Goal: Task Accomplishment & Management: Complete application form

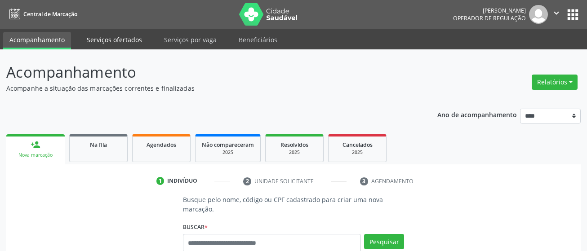
click at [124, 41] on link "Serviços ofertados" at bounding box center [114, 40] width 68 height 16
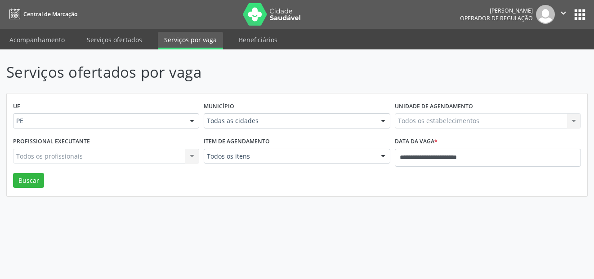
click at [251, 71] on p "Serviços ofertados por vaga" at bounding box center [209, 72] width 407 height 22
click at [260, 43] on link "Beneficiários" at bounding box center [257, 40] width 51 height 16
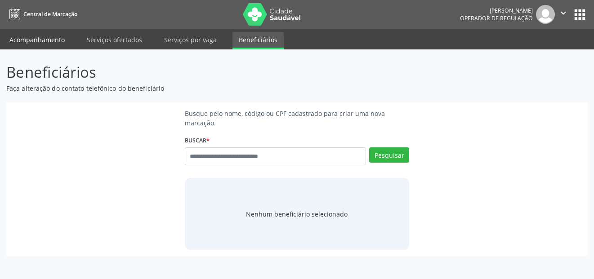
click at [21, 39] on link "Acompanhamento" at bounding box center [37, 40] width 68 height 16
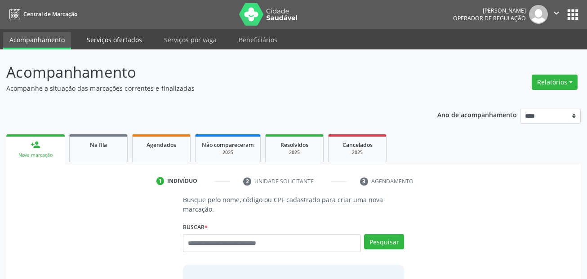
click at [119, 39] on link "Serviços ofertados" at bounding box center [114, 40] width 68 height 16
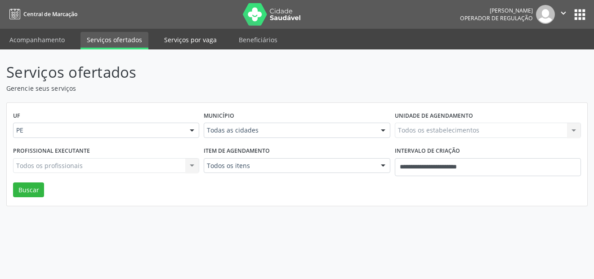
click at [170, 44] on link "Serviços por vaga" at bounding box center [190, 40] width 65 height 16
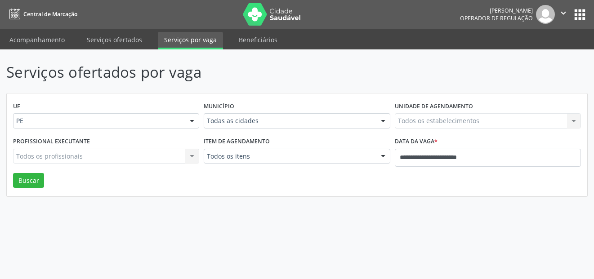
click at [555, 14] on button "" at bounding box center [563, 14] width 17 height 19
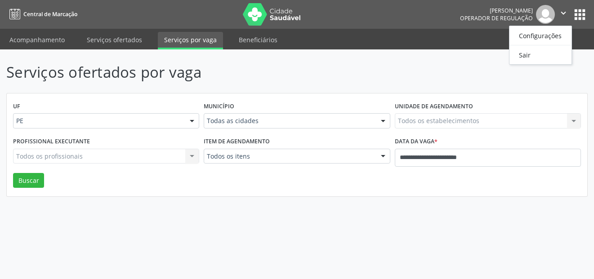
click at [556, 8] on button "" at bounding box center [563, 14] width 17 height 19
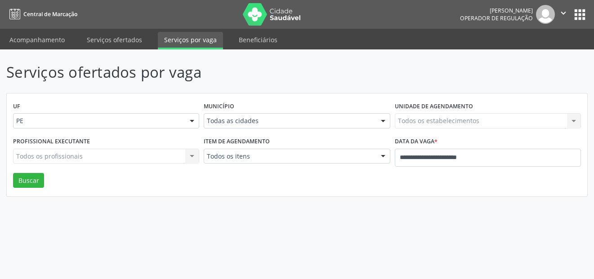
click at [26, 36] on link "Acompanhamento" at bounding box center [37, 40] width 68 height 16
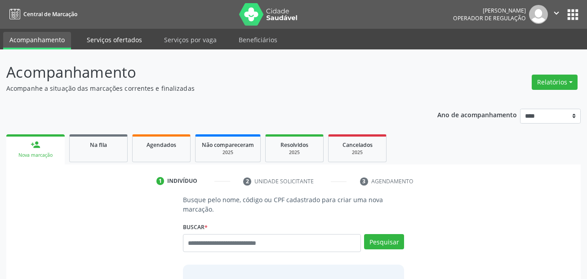
click at [105, 39] on link "Serviços ofertados" at bounding box center [114, 40] width 68 height 16
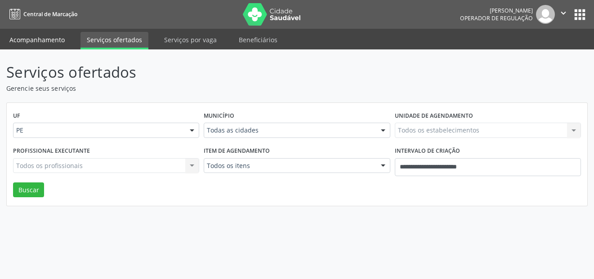
click at [54, 40] on link "Acompanhamento" at bounding box center [37, 40] width 68 height 16
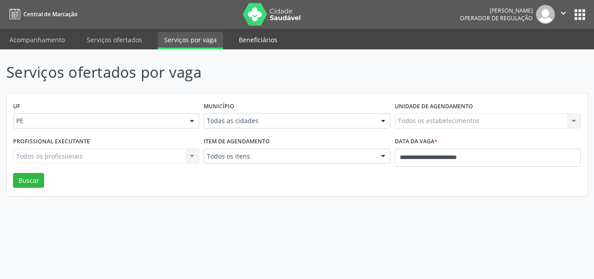
click at [251, 39] on link "Beneficiários" at bounding box center [257, 40] width 51 height 16
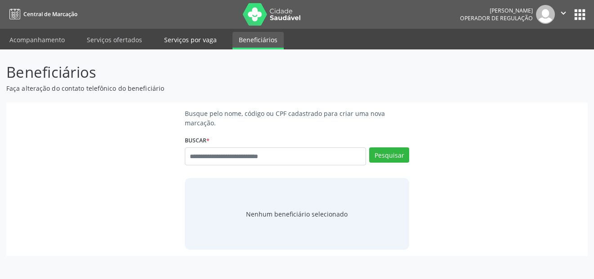
click at [170, 41] on link "Serviços por vaga" at bounding box center [190, 40] width 65 height 16
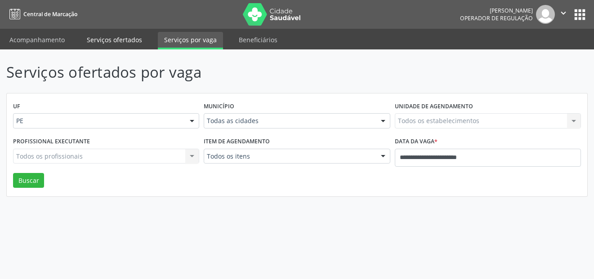
click at [124, 40] on link "Serviços ofertados" at bounding box center [114, 40] width 68 height 16
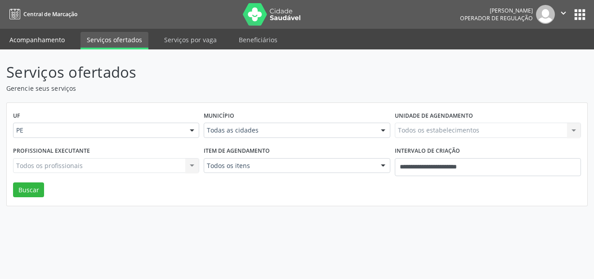
click at [38, 39] on link "Acompanhamento" at bounding box center [37, 40] width 68 height 16
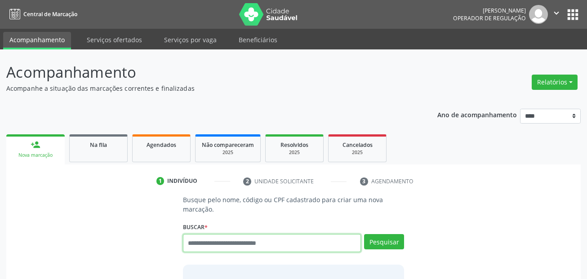
click at [211, 239] on input "text" at bounding box center [272, 243] width 178 height 18
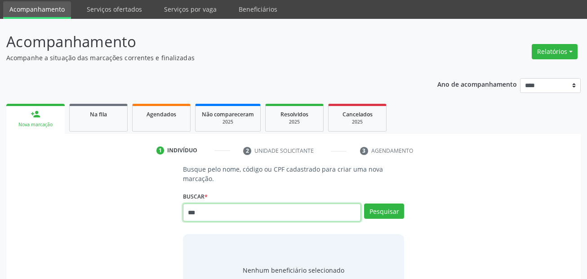
scroll to position [45, 0]
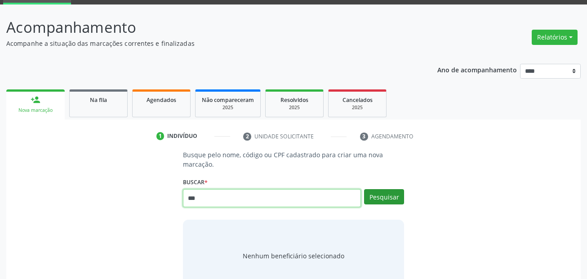
type input "***"
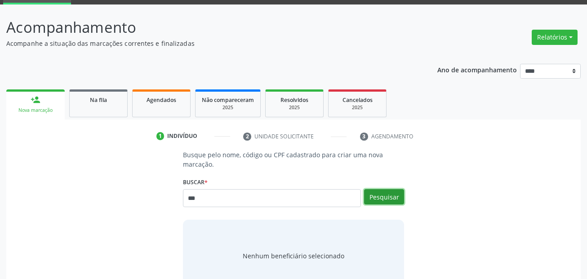
click at [387, 193] on button "Pesquisar" at bounding box center [384, 196] width 40 height 15
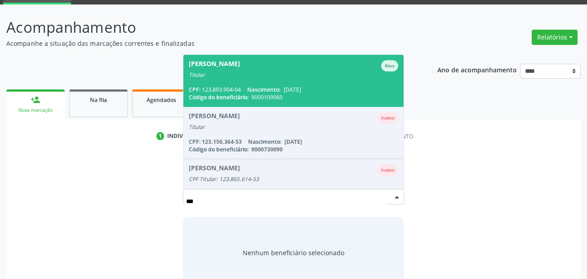
click at [227, 72] on div "Titular" at bounding box center [294, 74] width 210 height 7
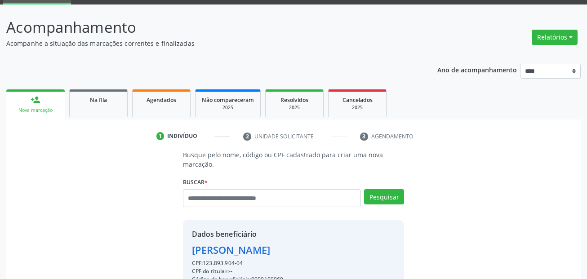
drag, startPoint x: 253, startPoint y: 254, endPoint x: 239, endPoint y: 246, distance: 16.0
click at [252, 254] on div "[PERSON_NAME]" at bounding box center [294, 250] width 204 height 15
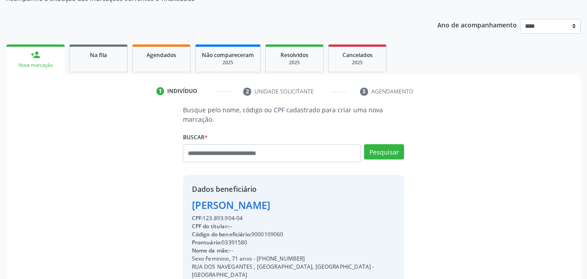
scroll to position [180, 0]
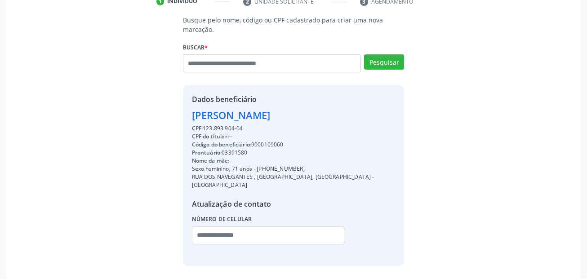
click at [279, 146] on div "Código do beneficiário: 9000109060" at bounding box center [294, 145] width 204 height 8
click at [250, 116] on div "[PERSON_NAME]" at bounding box center [294, 115] width 204 height 15
click at [206, 199] on div "Atualização de contato" at bounding box center [294, 204] width 204 height 11
click at [209, 165] on div "Sexo Feminino, 71 anos - [PHONE_NUMBER]" at bounding box center [294, 169] width 204 height 8
click at [211, 157] on span "Nome da mãe:" at bounding box center [211, 161] width 38 height 8
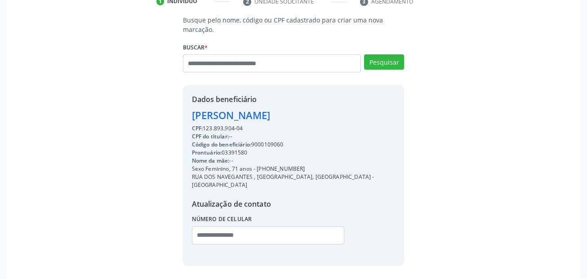
click at [206, 113] on div "[PERSON_NAME]" at bounding box center [294, 115] width 204 height 15
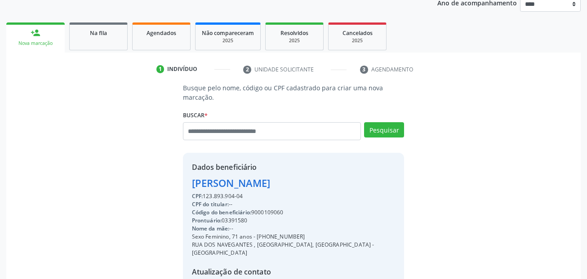
scroll to position [0, 0]
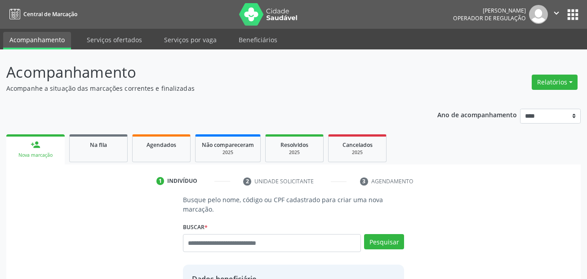
click at [35, 146] on div "person_add" at bounding box center [36, 145] width 10 height 10
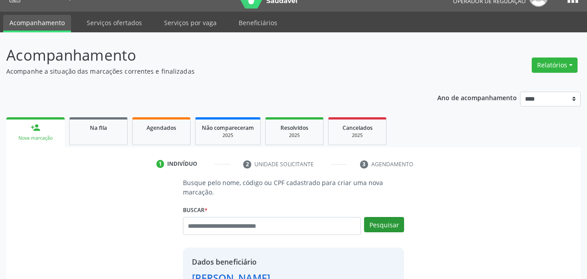
scroll to position [45, 0]
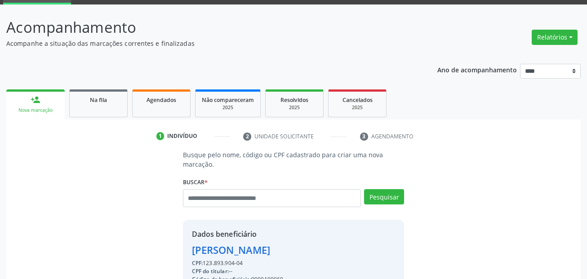
click at [195, 253] on div "[PERSON_NAME]" at bounding box center [294, 250] width 204 height 15
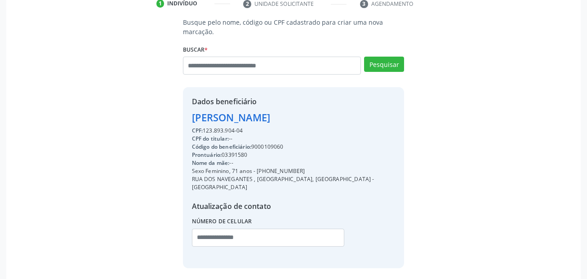
scroll to position [180, 0]
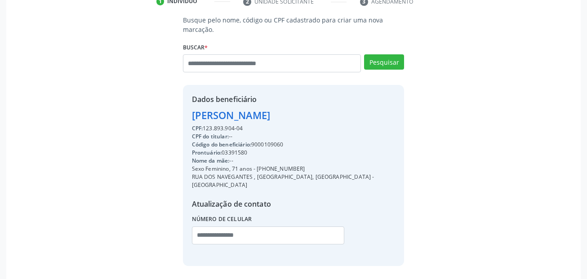
click at [225, 182] on div "CPF: 123.893.904-04 CPF do titular: -- Código do beneficiário: 9000109060 Pront…" at bounding box center [294, 187] width 204 height 126
click at [209, 153] on span "Prontuário:" at bounding box center [207, 153] width 30 height 8
click at [211, 157] on div "CPF: 123.893.904-04 CPF do titular: -- Código do beneficiário: 9000109060 Pront…" at bounding box center [294, 187] width 204 height 126
click at [224, 226] on input "text" at bounding box center [268, 235] width 153 height 18
click at [201, 199] on div "Atualização de contato" at bounding box center [294, 204] width 204 height 11
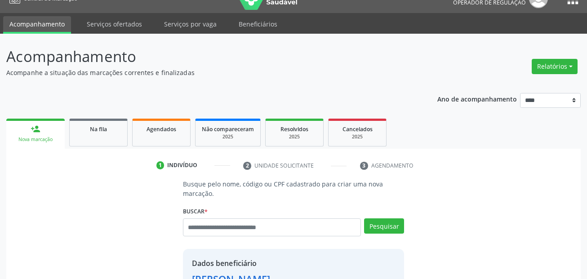
scroll to position [0, 0]
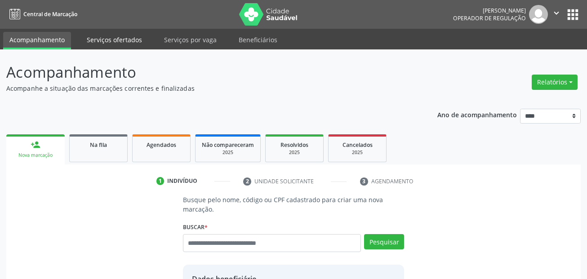
click at [109, 36] on link "Serviços ofertados" at bounding box center [114, 40] width 68 height 16
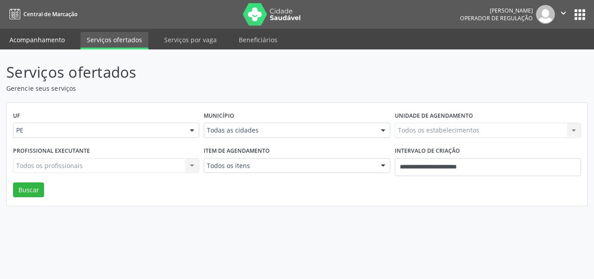
click at [37, 40] on link "Acompanhamento" at bounding box center [37, 40] width 68 height 16
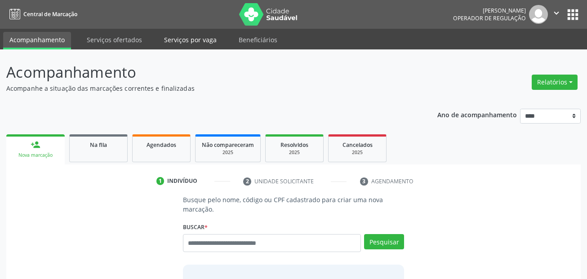
click at [187, 42] on link "Serviços por vaga" at bounding box center [190, 40] width 65 height 16
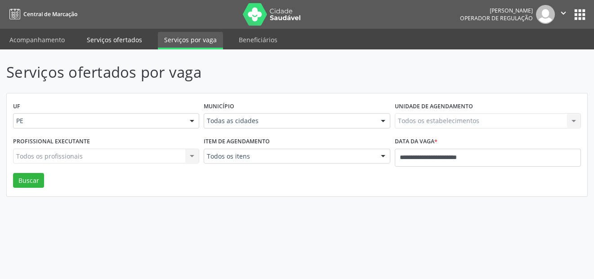
click at [99, 43] on link "Serviços ofertados" at bounding box center [114, 40] width 68 height 16
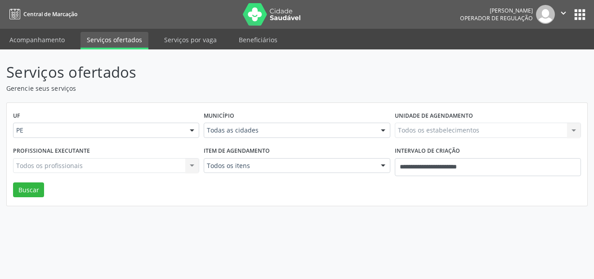
click at [39, 43] on link "Acompanhamento" at bounding box center [37, 40] width 68 height 16
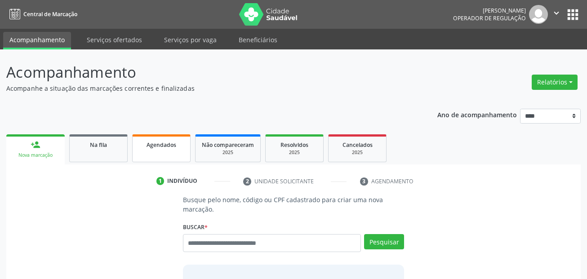
click at [168, 148] on span "Agendados" at bounding box center [161, 145] width 30 height 8
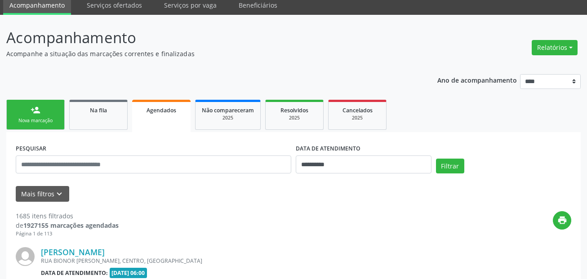
scroll to position [30, 0]
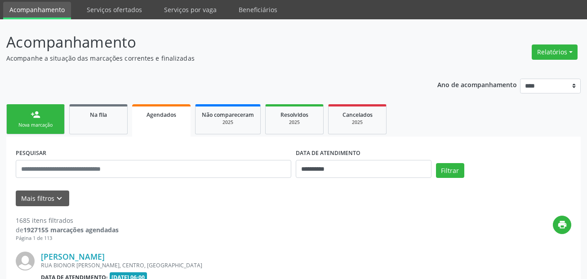
click at [26, 131] on link "person_add Nova marcação" at bounding box center [35, 119] width 58 height 30
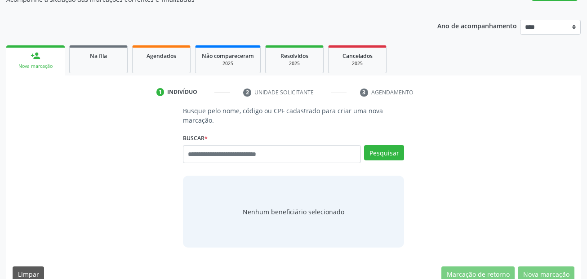
scroll to position [104, 0]
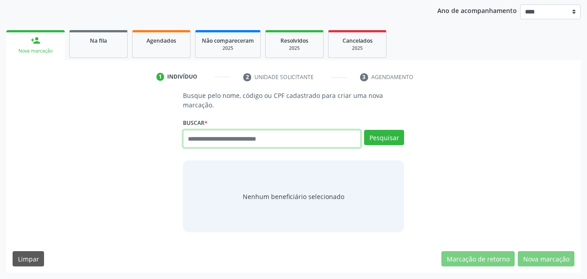
click at [245, 146] on input "text" at bounding box center [272, 139] width 178 height 18
type input "***"
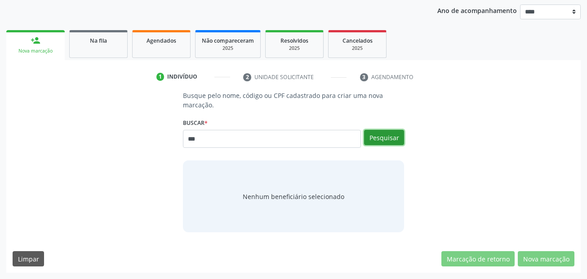
click at [380, 131] on button "Pesquisar" at bounding box center [384, 137] width 40 height 15
type input "***"
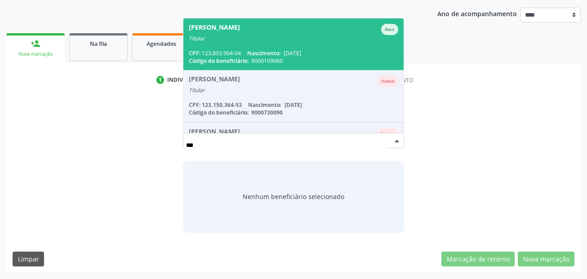
scroll to position [101, 0]
click at [230, 48] on span "[PERSON_NAME] Ativo Titular CPF: 123.893.904-04 Nascimento: [DATE] Código do be…" at bounding box center [293, 44] width 221 height 52
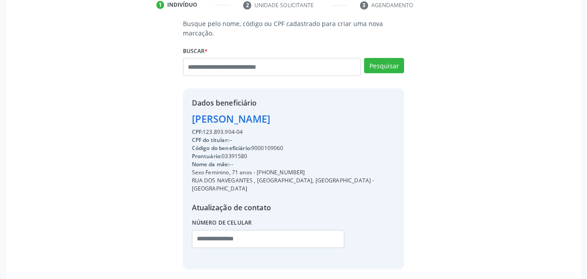
scroll to position [205, 0]
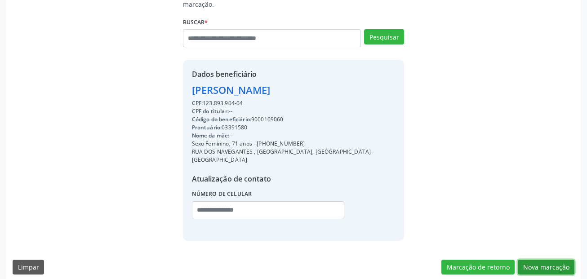
click at [537, 262] on button "Nova marcação" at bounding box center [546, 267] width 57 height 15
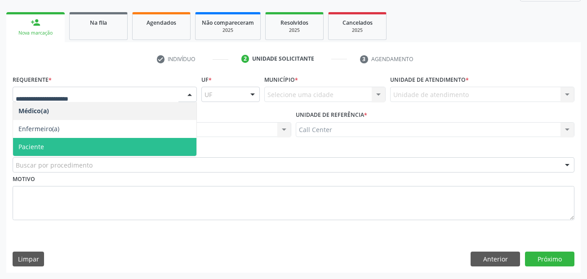
click at [35, 140] on span "Paciente" at bounding box center [104, 147] width 183 height 18
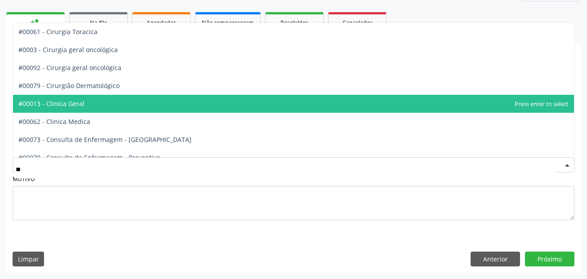
scroll to position [0, 0]
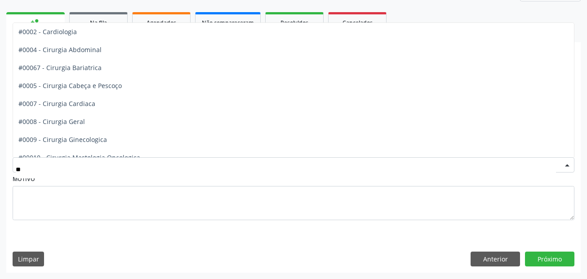
type input "***"
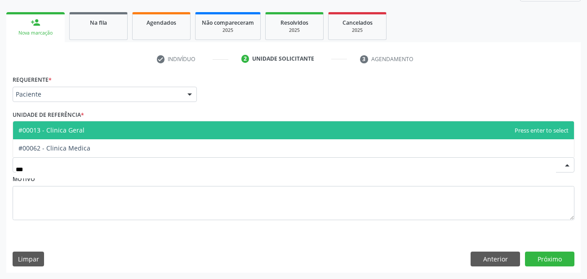
click at [83, 128] on span "#00013 - Clinica Geral" at bounding box center [293, 130] width 561 height 18
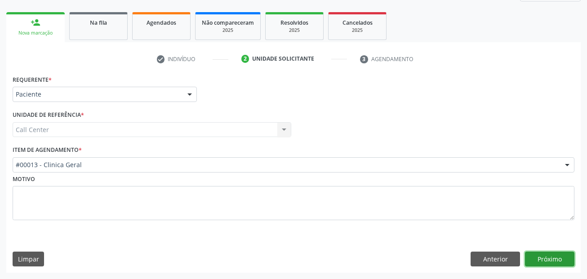
click at [550, 263] on button "Próximo" at bounding box center [549, 259] width 49 height 15
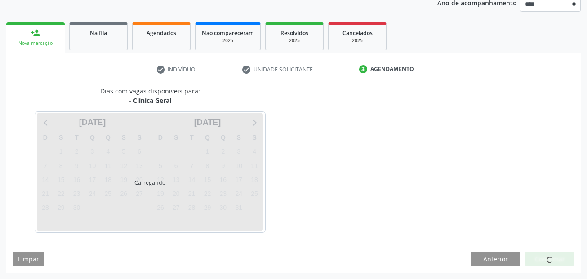
scroll to position [112, 0]
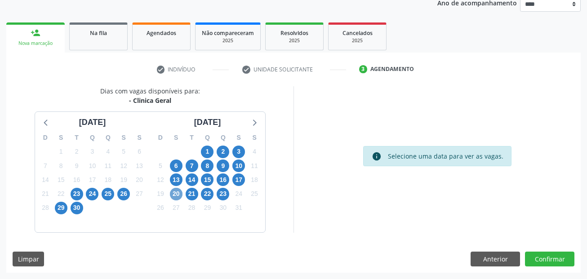
click at [177, 195] on span "20" at bounding box center [176, 194] width 13 height 13
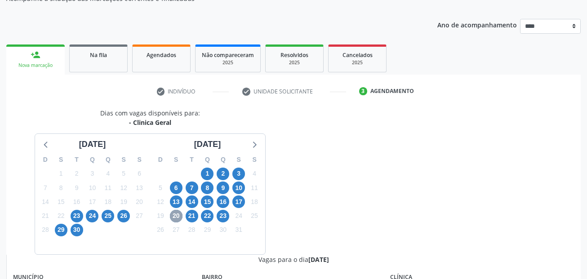
scroll to position [0, 0]
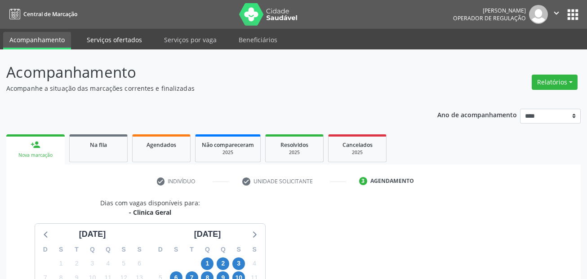
click at [120, 39] on link "Serviços ofertados" at bounding box center [114, 40] width 68 height 16
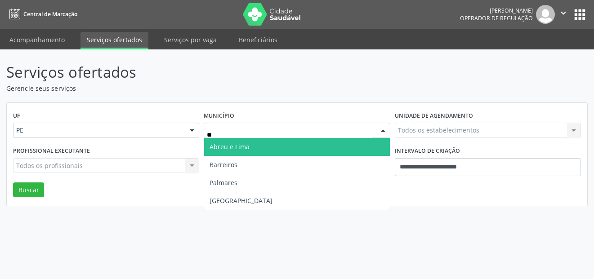
type input "***"
click at [223, 142] on span "[GEOGRAPHIC_DATA]" at bounding box center [296, 147] width 185 height 18
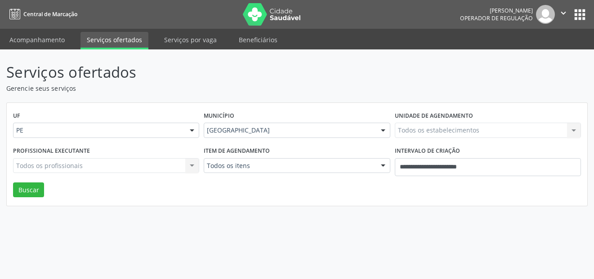
click at [433, 135] on div "Todos os estabelecimentos Todos os estabelecimentos Nenhum resultado encontrado…" at bounding box center [488, 130] width 186 height 15
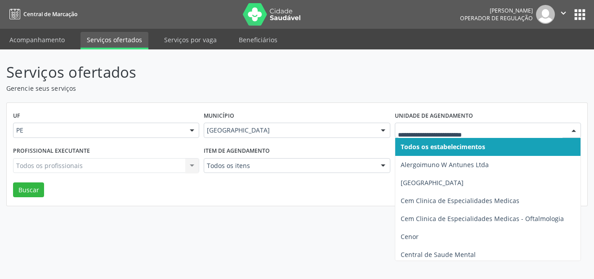
click at [433, 143] on span "Todos os estabelecimentos" at bounding box center [442, 146] width 84 height 9
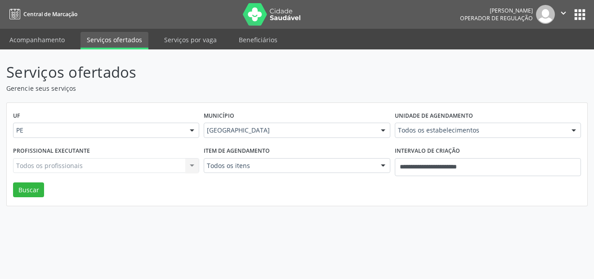
click at [99, 162] on div "Todos os profissionais Todos os profissionais Nenhum resultado encontrado para:…" at bounding box center [106, 165] width 186 height 15
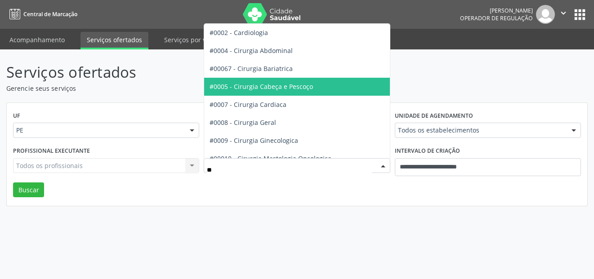
type input "***"
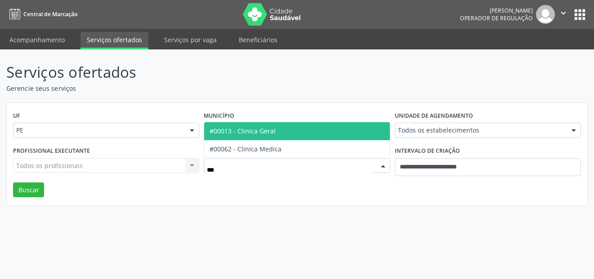
click at [257, 130] on span "#00013 - Clinica Geral" at bounding box center [242, 131] width 66 height 9
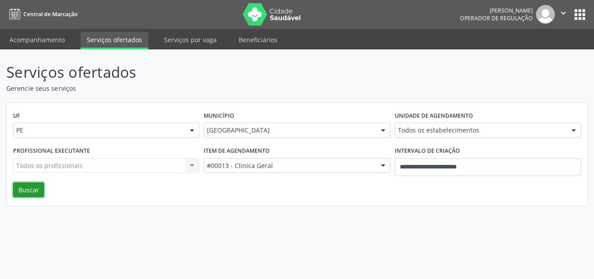
click at [36, 187] on button "Buscar" at bounding box center [28, 189] width 31 height 15
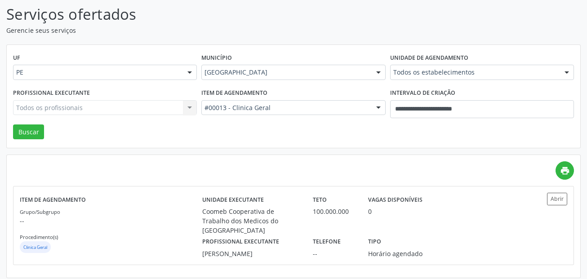
scroll to position [60, 0]
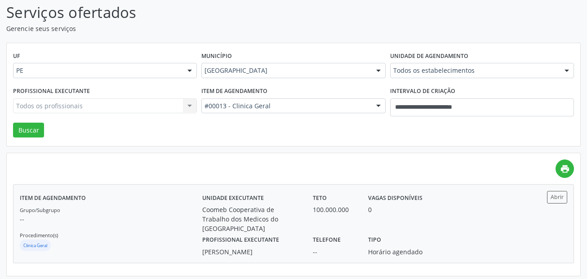
click at [102, 210] on div "Grupo/Subgrupo -- Procedimento(s) Clinica Geral" at bounding box center [111, 229] width 182 height 48
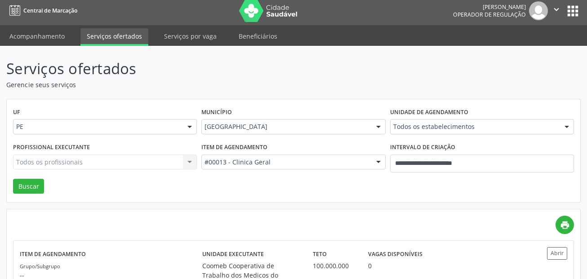
scroll to position [0, 0]
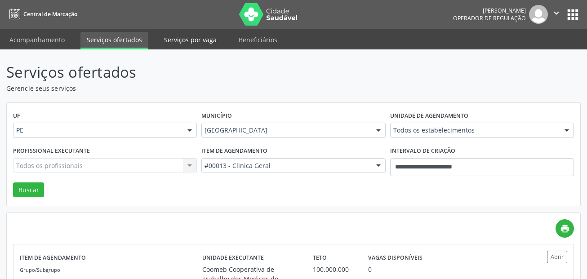
click at [206, 35] on link "Serviços por vaga" at bounding box center [190, 40] width 65 height 16
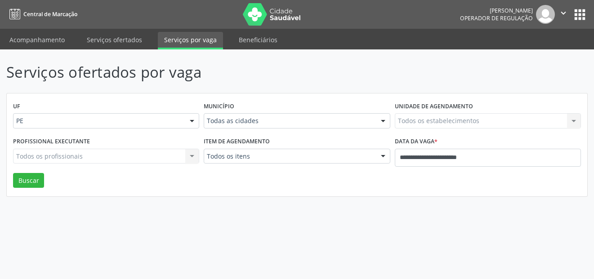
click at [435, 119] on div "Todos os estabelecimentos Todos os estabelecimentos Nenhum resultado encontrado…" at bounding box center [488, 120] width 186 height 15
click at [88, 153] on div "Todos os profissionais Todos os profissionais Nenhum resultado encontrado para:…" at bounding box center [106, 156] width 186 height 15
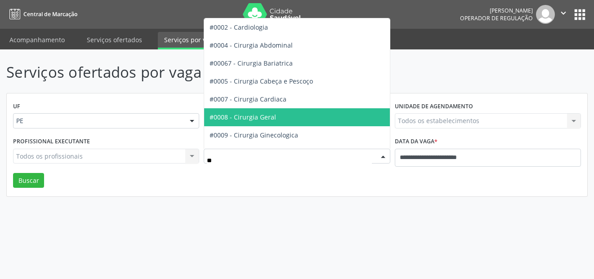
type input "***"
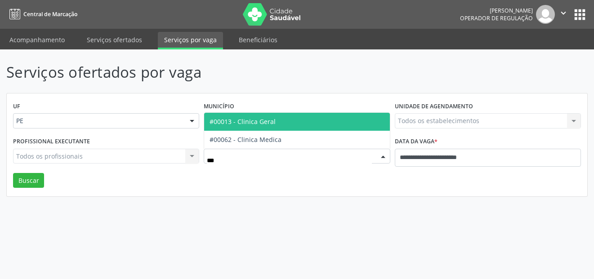
click at [245, 121] on span "#00013 - Clinica Geral" at bounding box center [242, 121] width 66 height 9
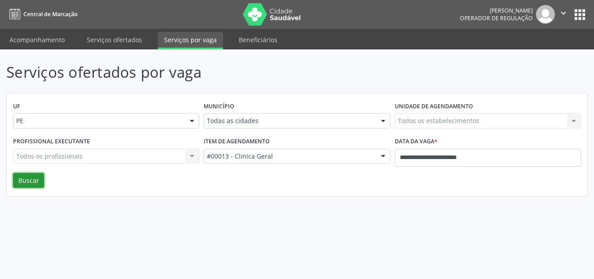
click at [27, 184] on button "Buscar" at bounding box center [28, 180] width 31 height 15
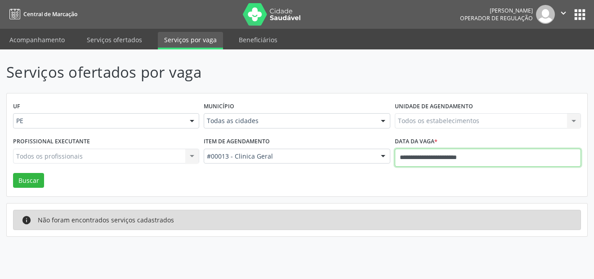
click at [464, 151] on input "**********" at bounding box center [488, 158] width 186 height 18
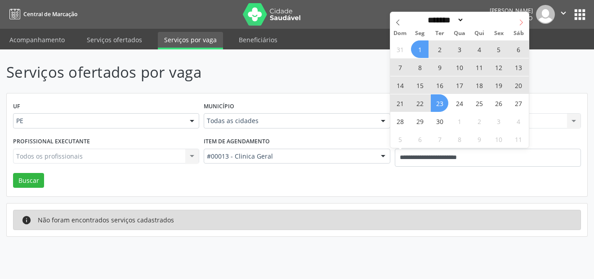
click at [520, 22] on icon at bounding box center [521, 22] width 6 height 6
select select "*"
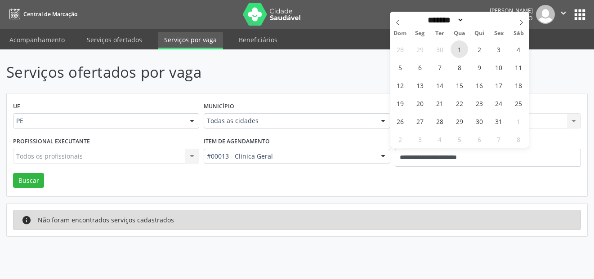
click at [460, 49] on span "1" at bounding box center [459, 49] width 18 height 18
type input "**********"
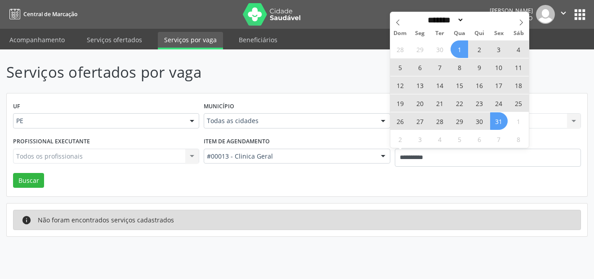
click at [500, 119] on span "31" at bounding box center [499, 121] width 18 height 18
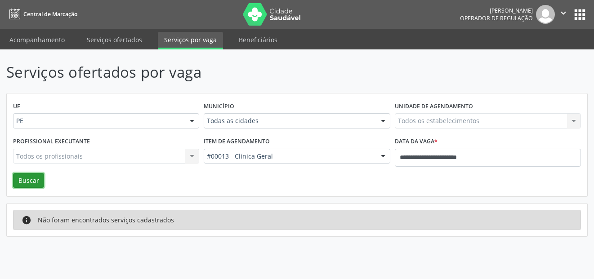
click at [30, 177] on button "Buscar" at bounding box center [28, 180] width 31 height 15
click at [46, 41] on link "Acompanhamento" at bounding box center [37, 40] width 68 height 16
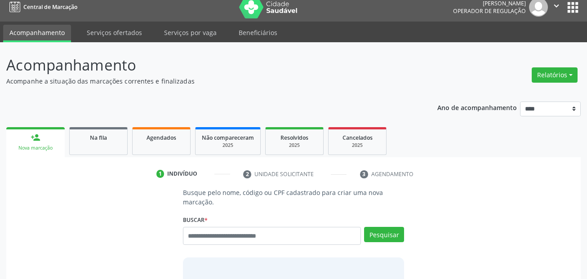
scroll to position [104, 0]
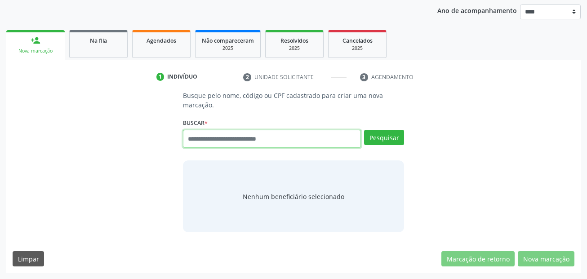
click at [298, 139] on input "text" at bounding box center [272, 139] width 178 height 18
type input "***"
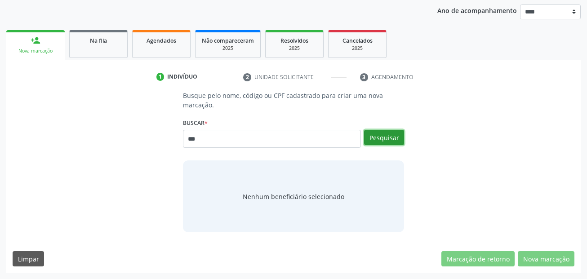
click at [400, 133] on button "Pesquisar" at bounding box center [384, 137] width 40 height 15
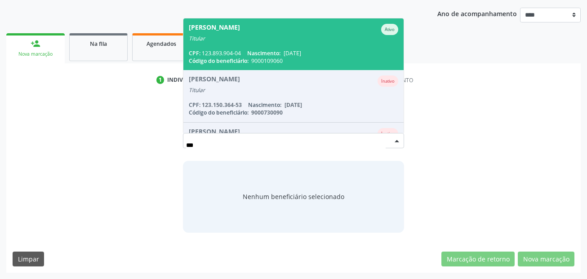
scroll to position [101, 0]
click at [259, 48] on span "[PERSON_NAME] Ativo Titular CPF: 123.893.904-04 Nascimento: [DATE] Código do be…" at bounding box center [293, 44] width 221 height 52
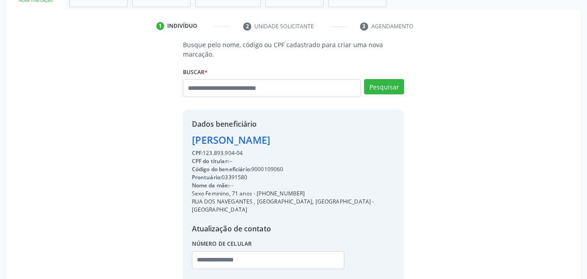
scroll to position [205, 0]
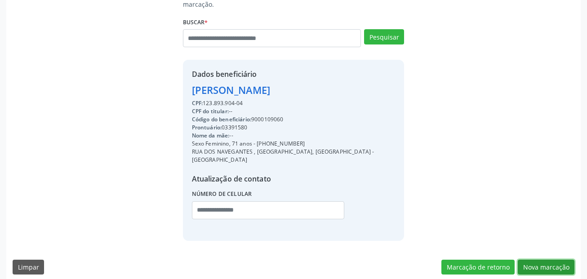
click at [563, 260] on button "Nova marcação" at bounding box center [546, 267] width 57 height 15
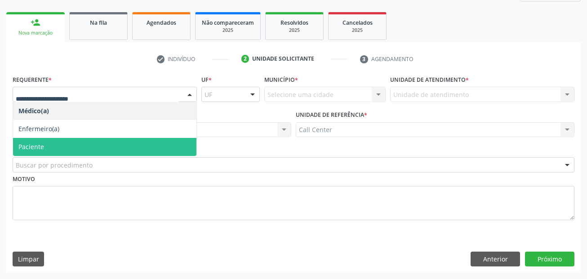
click at [50, 146] on span "Paciente" at bounding box center [104, 147] width 183 height 18
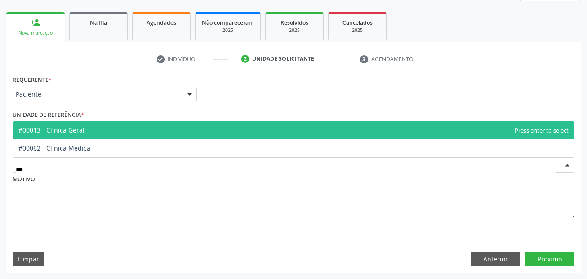
click at [81, 128] on span "#00013 - Clinica Geral" at bounding box center [51, 130] width 66 height 9
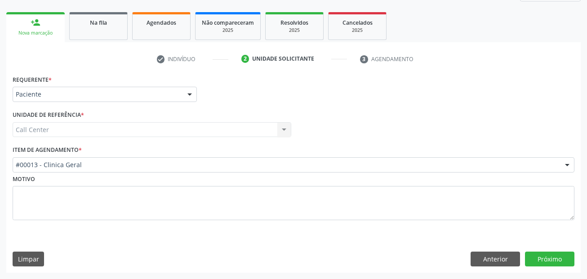
click at [81, 128] on span "#00067 - Cirurgia Bariatrica" at bounding box center [293, 122] width 561 height 18
click at [541, 254] on button "Próximo" at bounding box center [549, 259] width 49 height 15
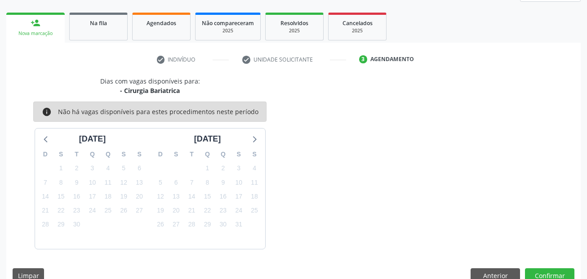
scroll to position [138, 0]
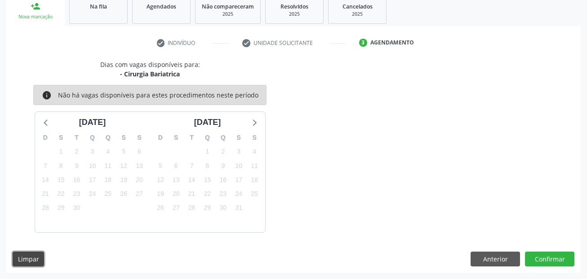
click at [37, 259] on button "Limpar" at bounding box center [28, 259] width 31 height 15
click at [482, 262] on button "Anterior" at bounding box center [494, 259] width 49 height 15
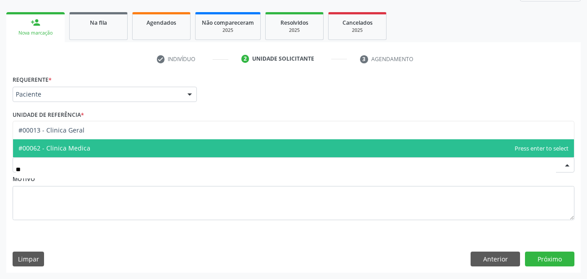
type input "***"
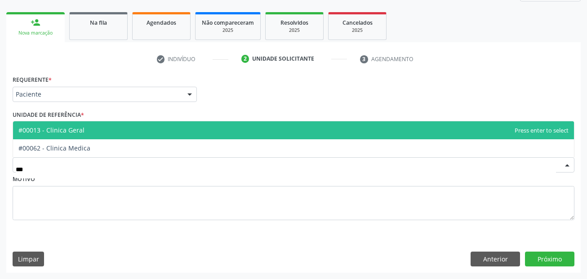
click at [75, 129] on span "#00013 - Clinica Geral" at bounding box center [51, 130] width 66 height 9
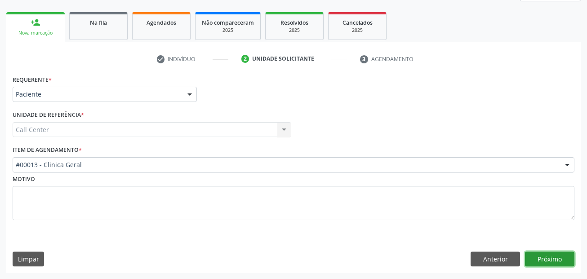
click at [567, 253] on button "Próximo" at bounding box center [549, 259] width 49 height 15
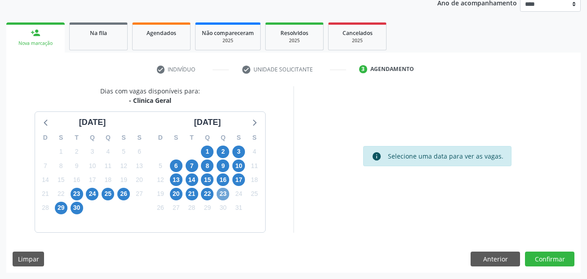
click at [222, 193] on span "23" at bounding box center [223, 194] width 13 height 13
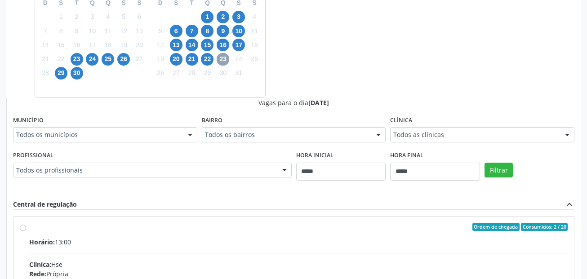
scroll to position [292, 0]
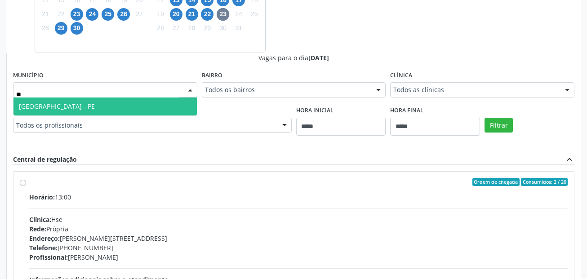
type input "***"
click at [60, 109] on span "[GEOGRAPHIC_DATA] - PE" at bounding box center [104, 107] width 183 height 18
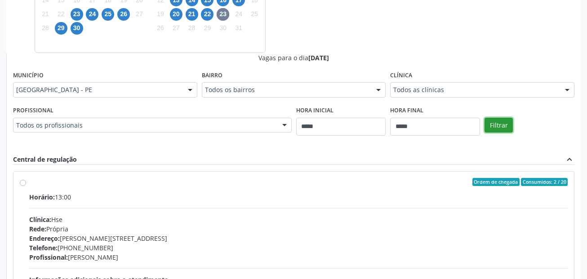
click at [497, 127] on button "Filtrar" at bounding box center [498, 125] width 28 height 15
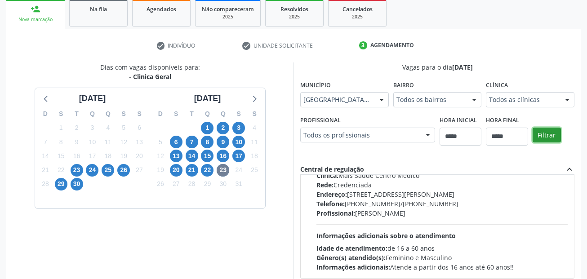
scroll to position [180, 0]
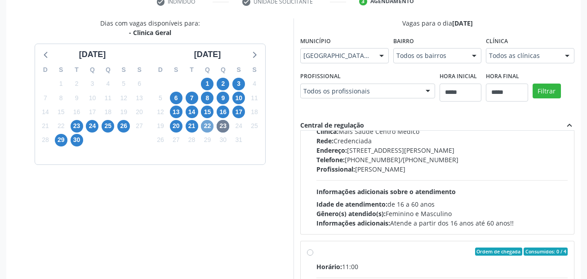
click at [210, 125] on span "22" at bounding box center [207, 126] width 13 height 13
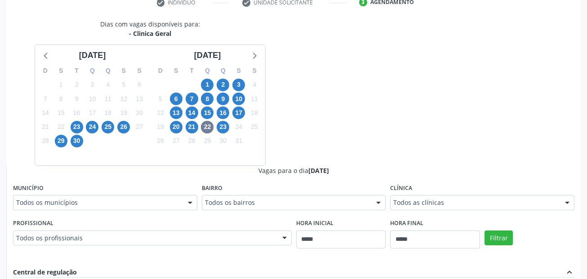
scroll to position [0, 0]
